Goal: Task Accomplishment & Management: Manage account settings

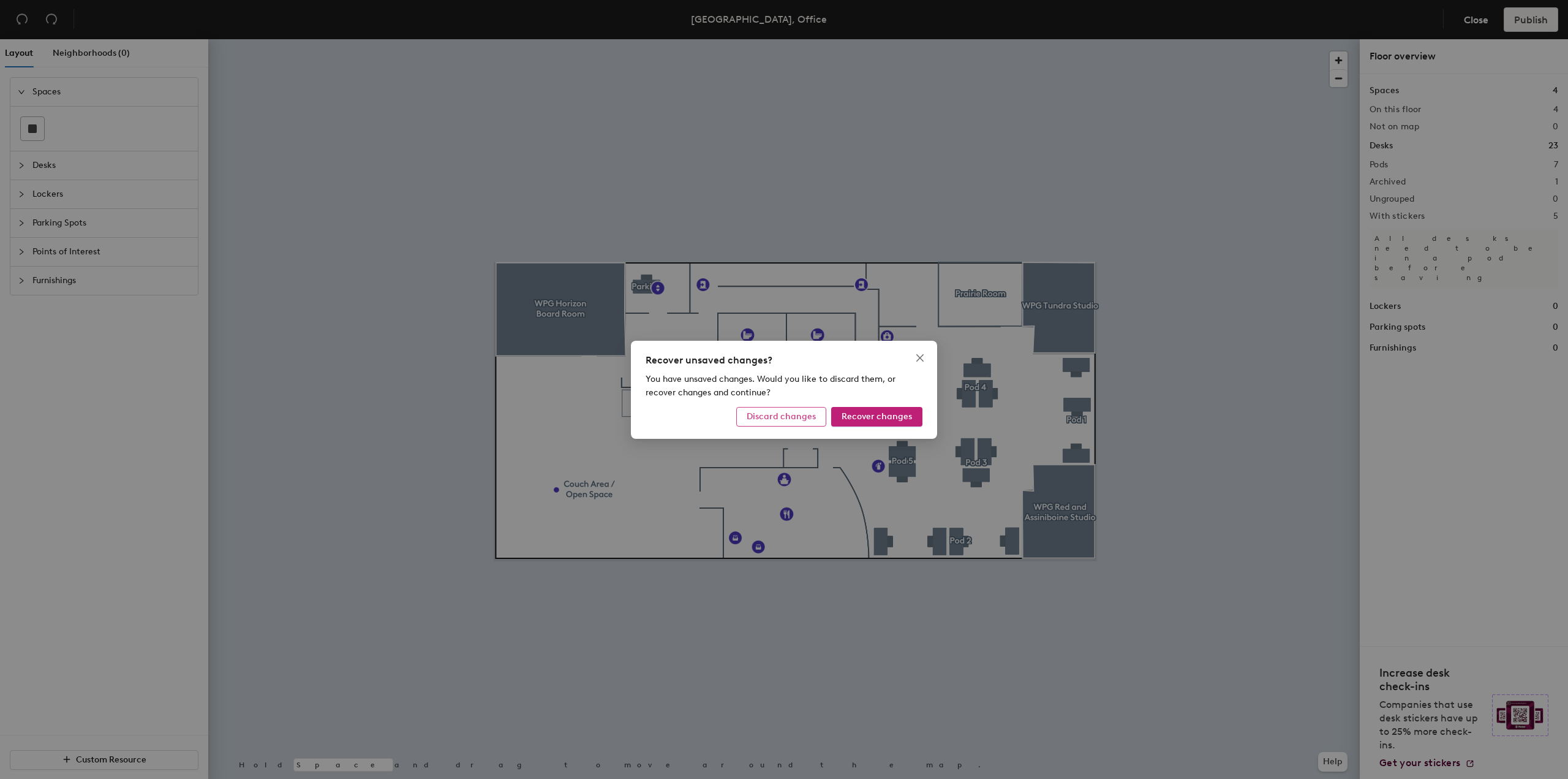
click at [810, 421] on span "Discard changes" at bounding box center [781, 416] width 69 height 11
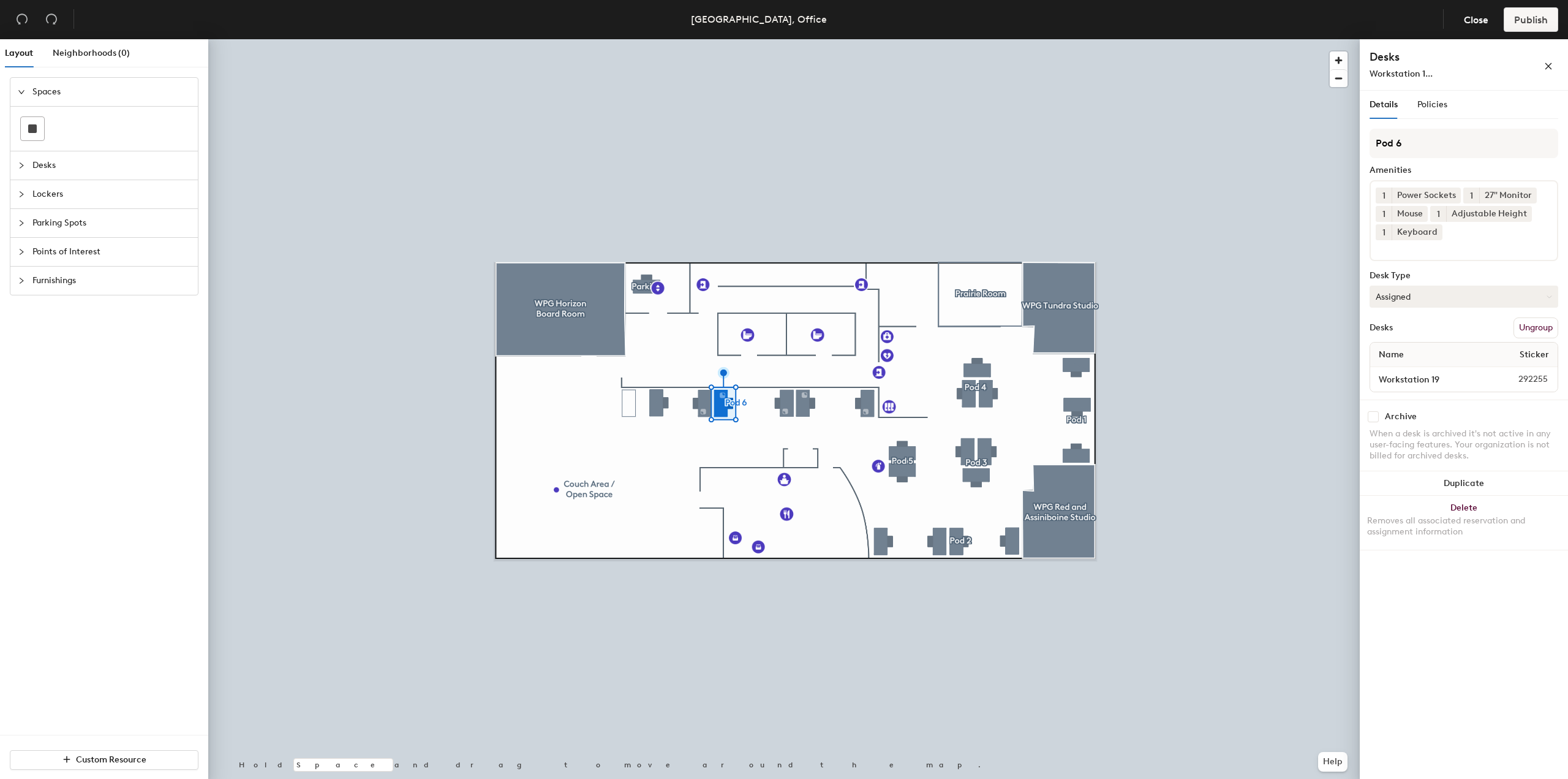
click at [1415, 297] on button "Assigned" at bounding box center [1465, 296] width 189 height 22
click at [1406, 373] on div "Hoteled" at bounding box center [1431, 371] width 123 height 19
click at [1533, 14] on span "Publish" at bounding box center [1532, 19] width 34 height 11
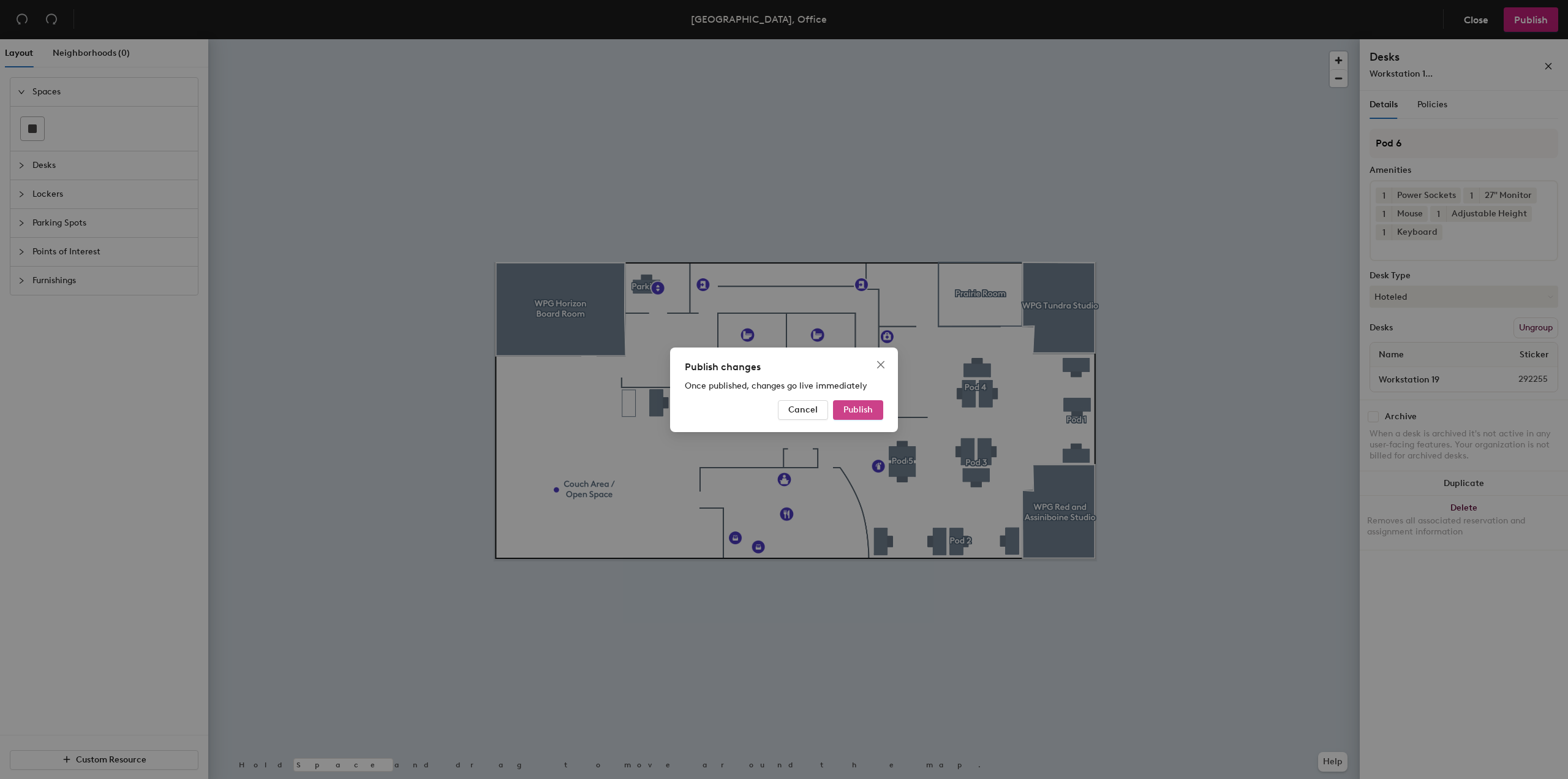
click at [861, 407] on span "Publish" at bounding box center [858, 410] width 29 height 11
